Goal: Transaction & Acquisition: Purchase product/service

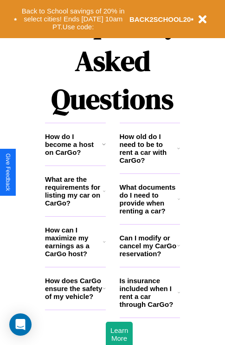
scroll to position [1125, 0]
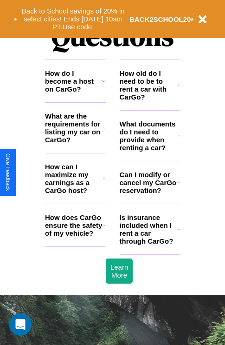
click at [179, 233] on icon at bounding box center [179, 228] width 2 height 7
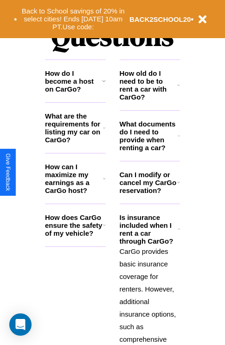
click at [150, 100] on h3 "How old do I need to be to rent a car with CarGo?" at bounding box center [149, 85] width 58 height 32
click at [75, 143] on h3 "What are the requirements for listing my car on CarGo?" at bounding box center [74, 128] width 58 height 32
click at [179, 139] on icon at bounding box center [179, 135] width 2 height 7
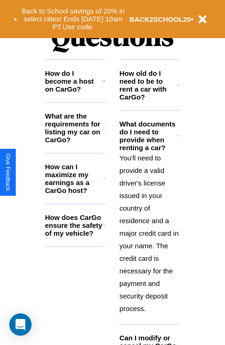
click at [104, 182] on icon at bounding box center [104, 178] width 3 height 7
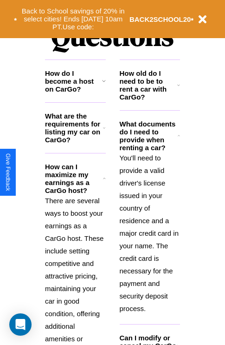
click at [150, 100] on h3 "How old do I need to be to rent a car with CarGo?" at bounding box center [149, 85] width 58 height 32
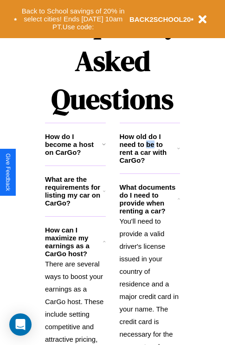
scroll to position [0, 0]
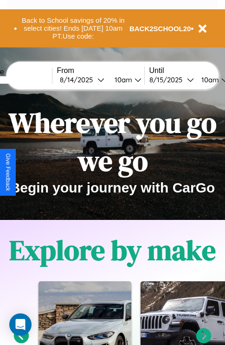
click at [31, 79] on input "text" at bounding box center [17, 79] width 70 height 7
type input "*******"
click at [93, 79] on div "[DATE]" at bounding box center [79, 79] width 38 height 9
select select "*"
select select "****"
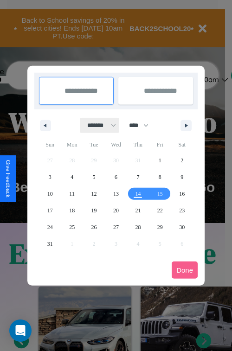
click at [98, 125] on select "******* ******** ***** ***** *** **** **** ****** ********* ******* ******** **…" at bounding box center [99, 125] width 39 height 15
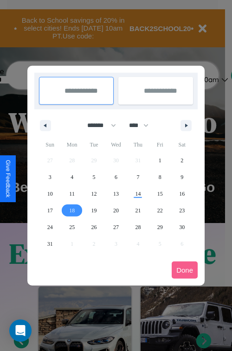
click at [72, 210] on span "18" at bounding box center [72, 210] width 6 height 17
type input "**********"
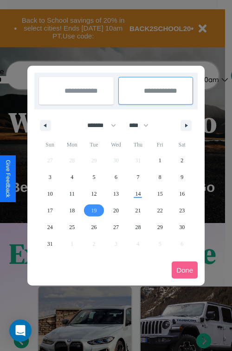
click at [94, 210] on span "19" at bounding box center [94, 210] width 6 height 17
type input "**********"
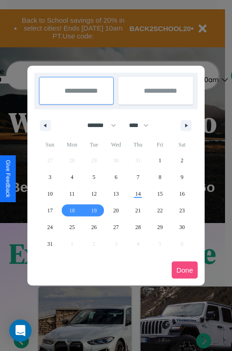
click at [185, 270] on button "Done" at bounding box center [185, 270] width 26 height 17
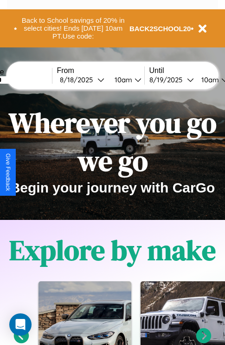
click at [133, 79] on div "10am" at bounding box center [122, 79] width 25 height 9
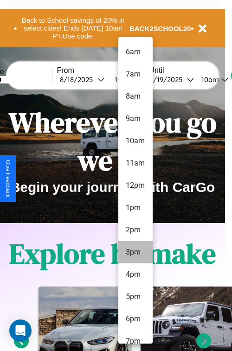
click at [135, 253] on li "3pm" at bounding box center [135, 252] width 34 height 22
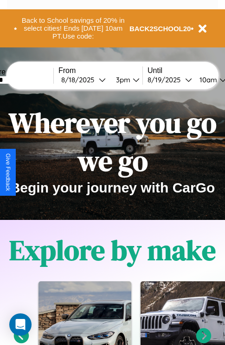
scroll to position [0, 33]
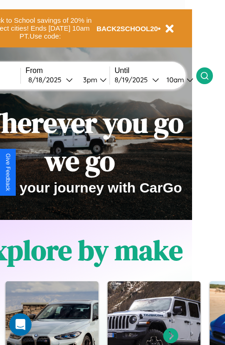
click at [209, 75] on icon at bounding box center [204, 75] width 9 height 9
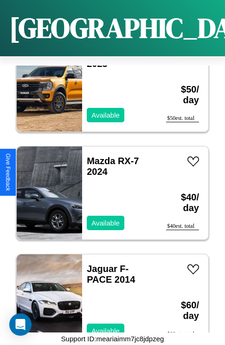
scroll to position [9945, 0]
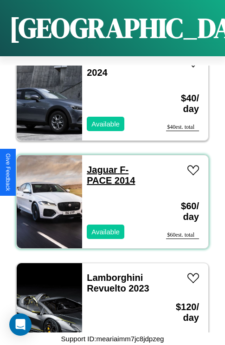
click at [99, 164] on link "Jaguar F-PACE 2014" at bounding box center [111, 174] width 48 height 21
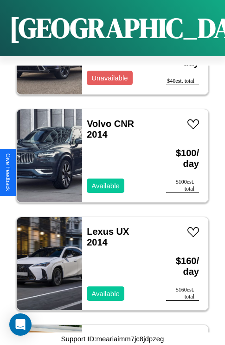
scroll to position [7360, 0]
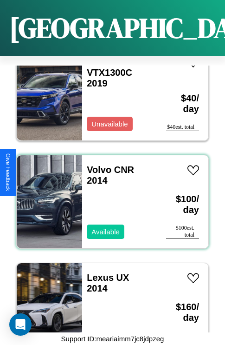
click at [109, 196] on div "Volvo CNR 2014 Available" at bounding box center [119, 201] width 75 height 93
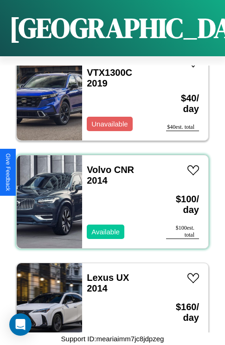
click at [109, 196] on div "Volvo CNR 2014 Available" at bounding box center [119, 201] width 75 height 93
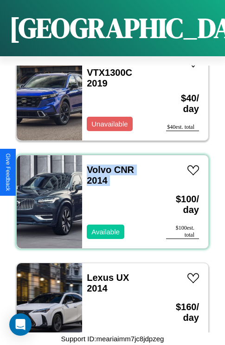
click at [109, 196] on div "Volvo CNR 2014 Available" at bounding box center [119, 201] width 75 height 93
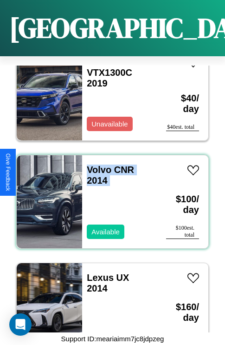
click at [109, 196] on div "Volvo CNR 2014 Available" at bounding box center [119, 201] width 75 height 93
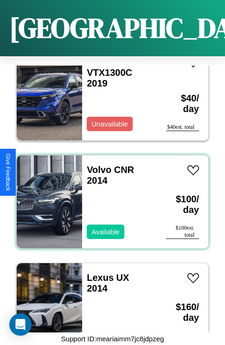
click at [109, 196] on div "Volvo CNR 2014 Available" at bounding box center [119, 201] width 75 height 93
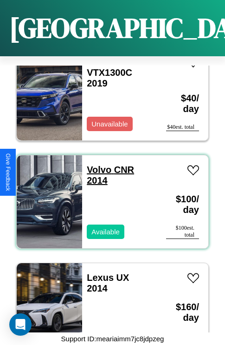
click at [96, 164] on link "Volvo CNR 2014" at bounding box center [110, 174] width 47 height 21
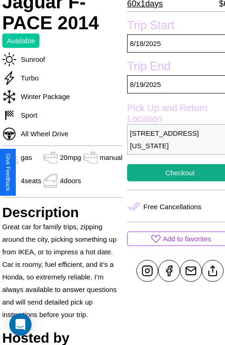
scroll to position [232, 32]
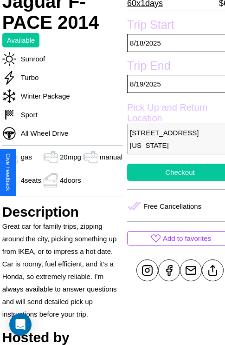
click at [172, 172] on button "Checkout" at bounding box center [180, 171] width 106 height 17
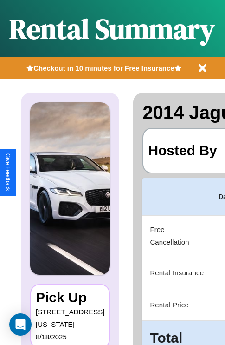
scroll to position [0, 176]
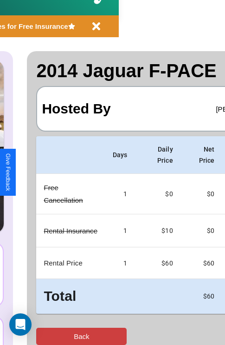
click at [45, 336] on button "Back" at bounding box center [81, 335] width 91 height 17
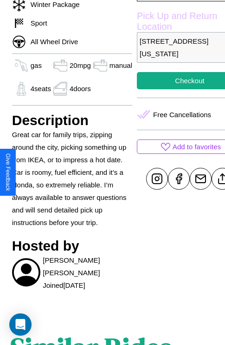
scroll to position [330, 22]
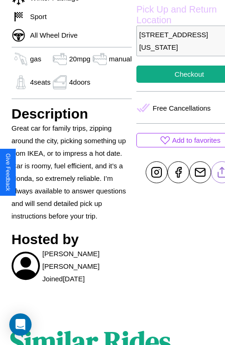
click at [222, 172] on line at bounding box center [222, 170] width 0 height 7
